Goal: Task Accomplishment & Management: Manage account settings

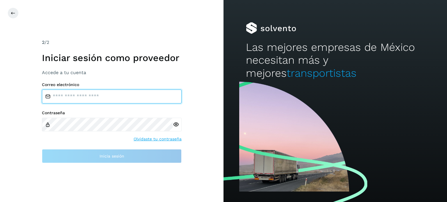
type input "**********"
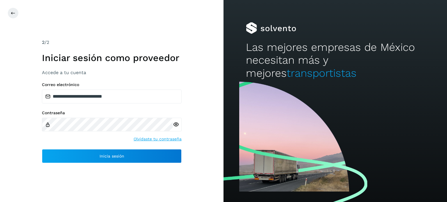
click at [132, 67] on div "2 /2 Iniciar sesión como proveedor Accede a tu cuenta" at bounding box center [112, 57] width 140 height 37
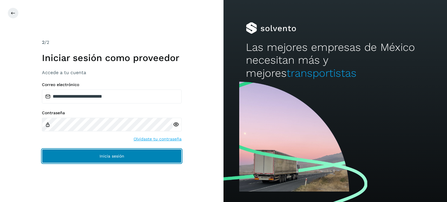
click at [139, 158] on button "Inicia sesión" at bounding box center [112, 156] width 140 height 14
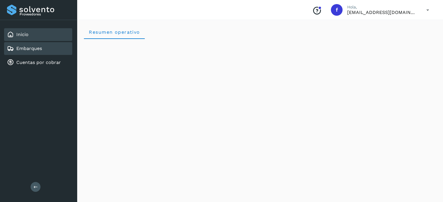
click at [51, 47] on div "Embarques" at bounding box center [38, 48] width 68 height 13
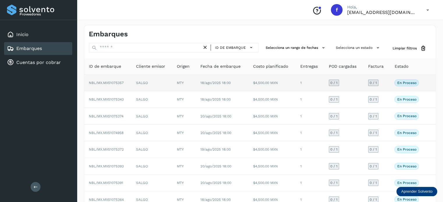
click at [213, 79] on td "18/ago/2025 18:00" at bounding box center [222, 83] width 53 height 17
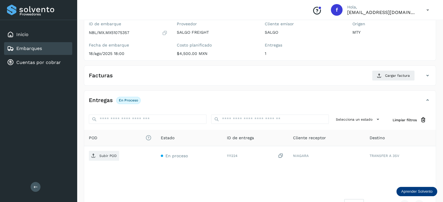
scroll to position [73, 0]
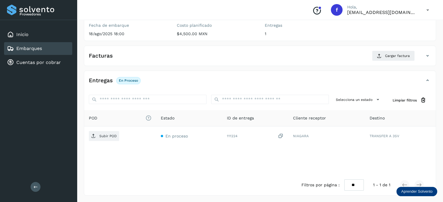
click at [45, 45] on div "Embarques" at bounding box center [38, 48] width 68 height 13
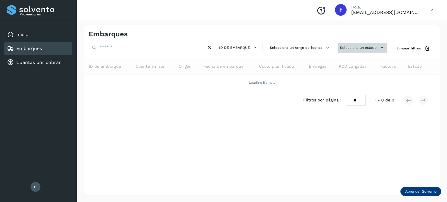
click at [368, 43] on button "Selecciona un estado" at bounding box center [363, 48] width 50 height 10
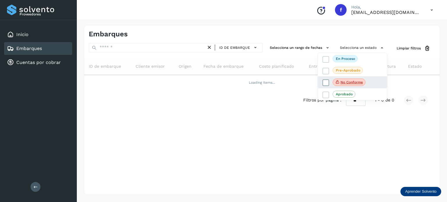
click at [325, 84] on icon at bounding box center [326, 83] width 6 height 6
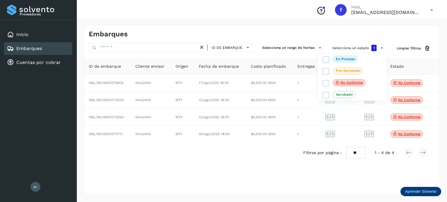
click at [303, 169] on div at bounding box center [223, 101] width 447 height 202
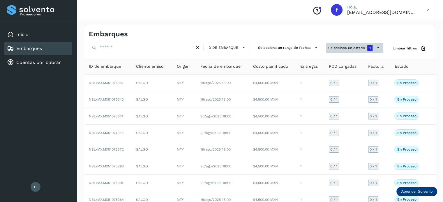
click at [345, 47] on button "Selecciona un estado 1" at bounding box center [354, 48] width 57 height 10
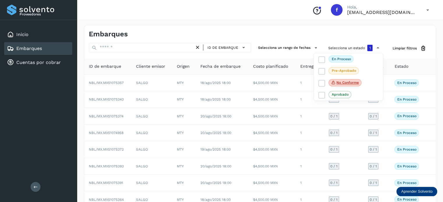
click at [360, 31] on div at bounding box center [221, 101] width 443 height 202
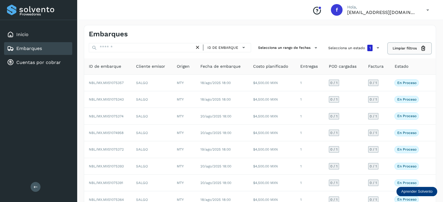
click at [402, 47] on span "Limpiar filtros" at bounding box center [404, 48] width 24 height 5
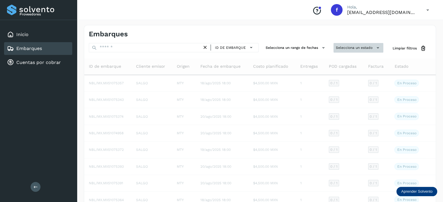
click at [364, 46] on button "Selecciona un estado" at bounding box center [358, 48] width 50 height 10
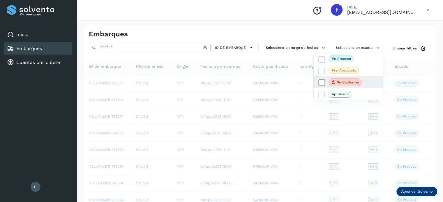
click at [319, 84] on icon at bounding box center [322, 83] width 6 height 6
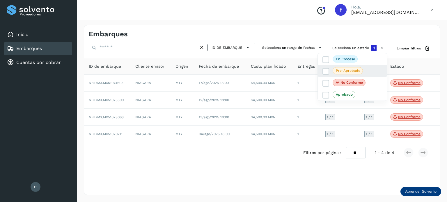
drag, startPoint x: 392, startPoint y: 33, endPoint x: 379, endPoint y: 68, distance: 37.9
click at [391, 33] on div at bounding box center [223, 101] width 447 height 202
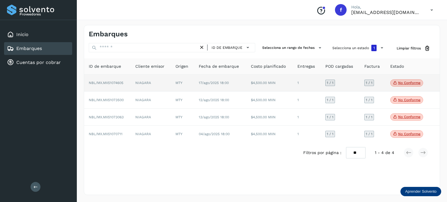
click at [293, 86] on td "1" at bounding box center [307, 83] width 28 height 17
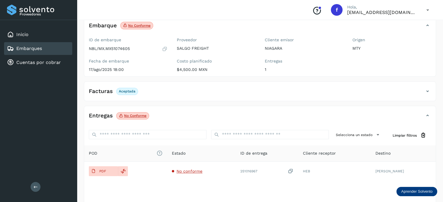
scroll to position [73, 0]
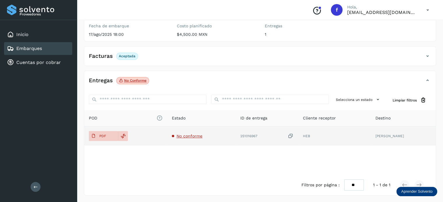
click at [193, 136] on span "No conforme" at bounding box center [189, 136] width 26 height 5
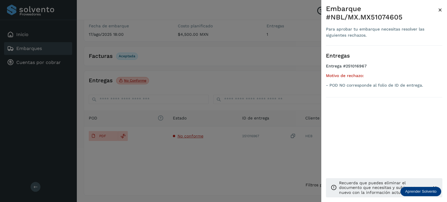
click at [439, 10] on span "×" at bounding box center [440, 10] width 4 height 8
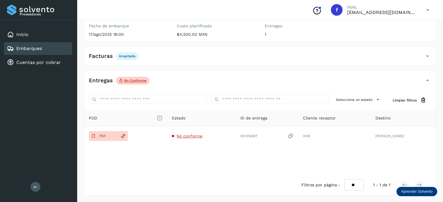
click at [419, 65] on div "Facturas Aceptada" at bounding box center [259, 58] width 351 height 15
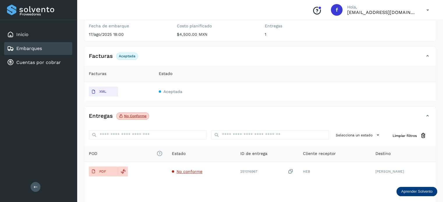
click at [418, 63] on div "Facturas Aceptada" at bounding box center [259, 58] width 351 height 15
